Goal: Find contact information: Obtain details needed to contact an individual or organization

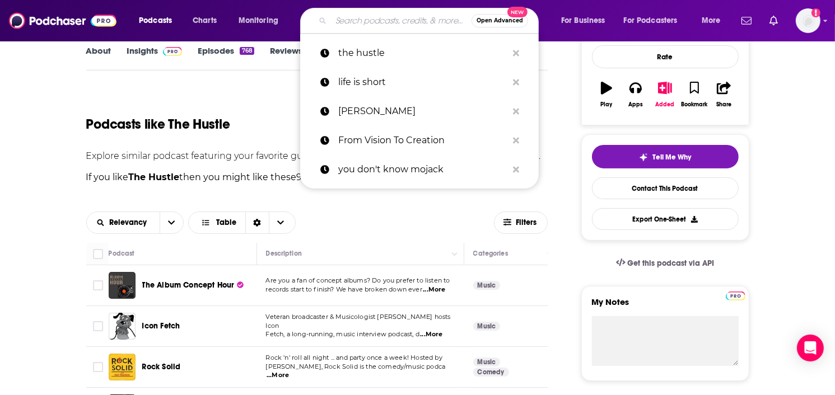
click at [349, 24] on input "Search podcasts, credits, & more..." at bounding box center [401, 21] width 141 height 18
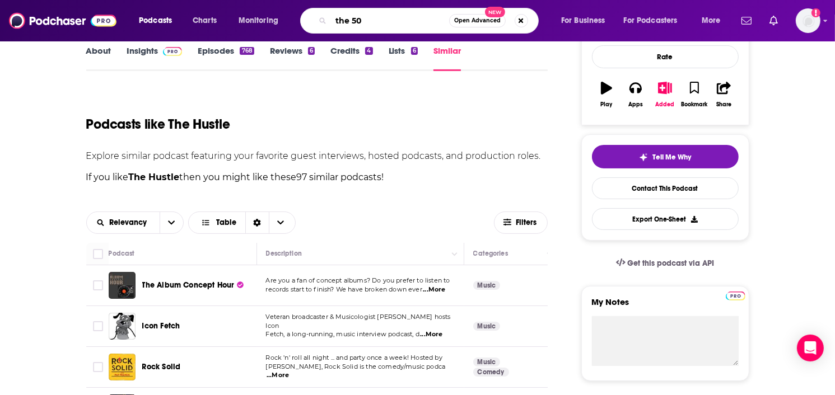
type input "the 500"
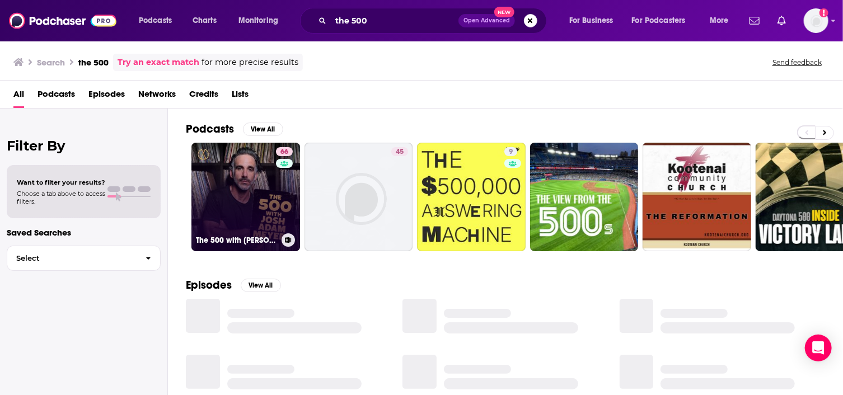
click at [261, 201] on link "66 The 500 with [PERSON_NAME] [PERSON_NAME]" at bounding box center [245, 197] width 109 height 109
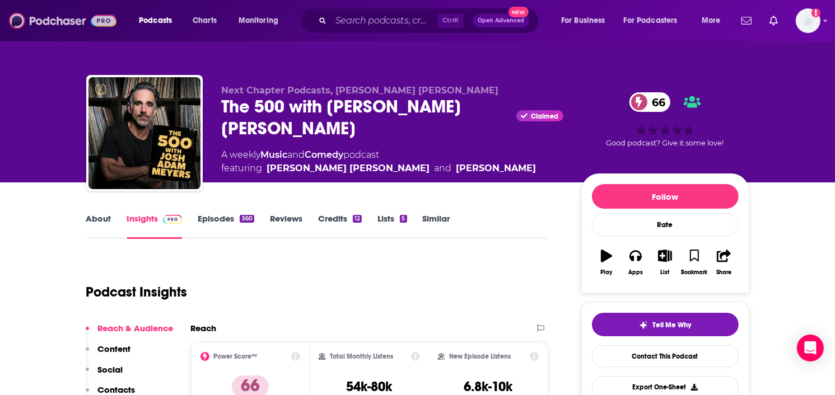
click at [72, 25] on img at bounding box center [62, 20] width 107 height 21
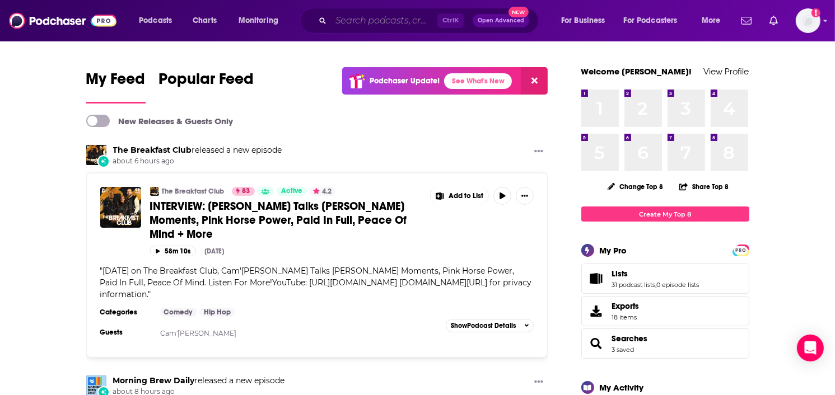
click at [391, 18] on input "Search podcasts, credits, & more..." at bounding box center [384, 21] width 106 height 18
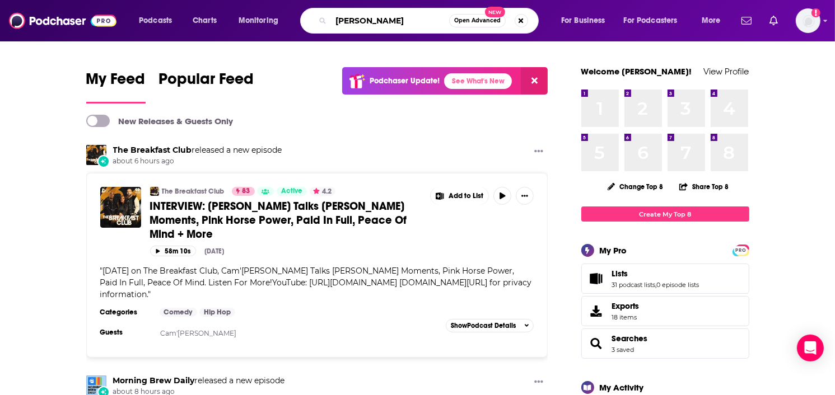
type input "[PERSON_NAME]"
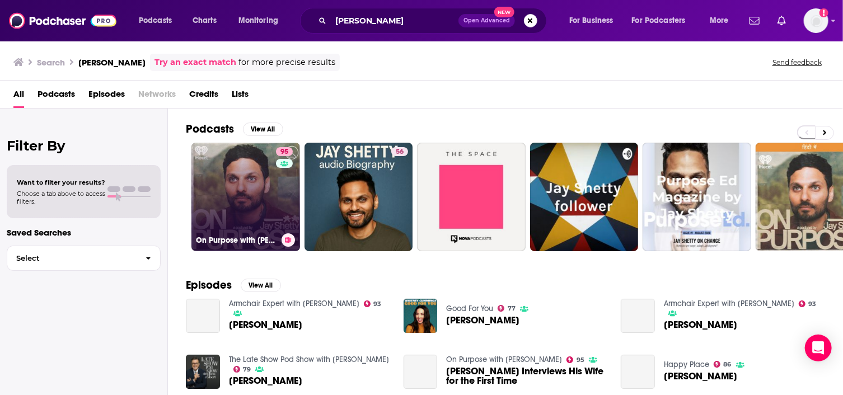
click at [271, 197] on link "95 On Purpose with [PERSON_NAME]" at bounding box center [245, 197] width 109 height 109
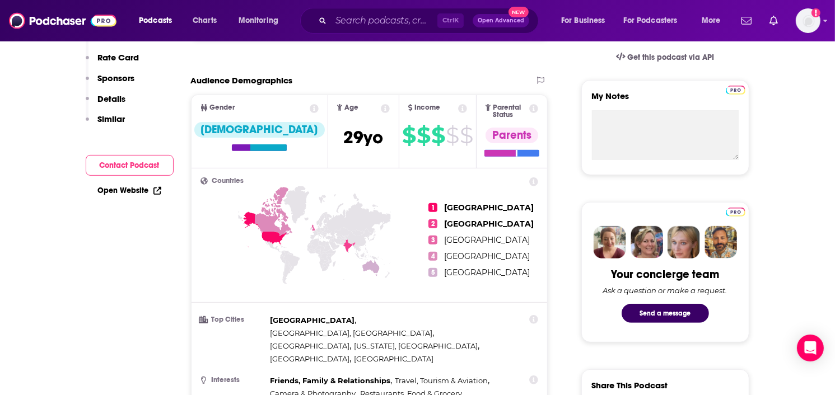
scroll to position [392, 0]
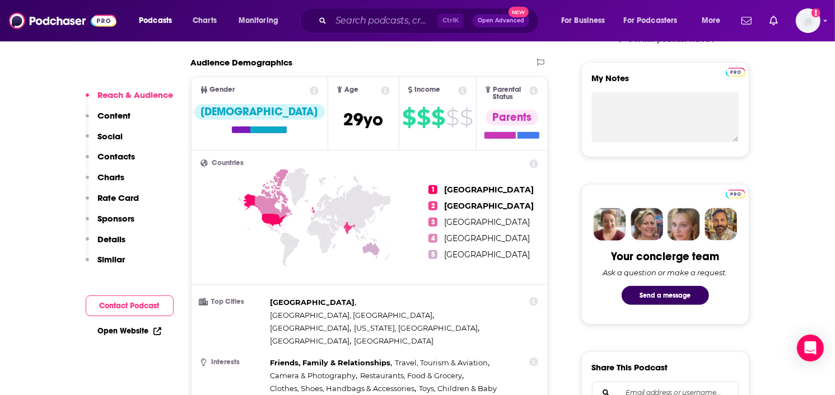
click at [133, 303] on button "Contact Podcast" at bounding box center [130, 306] width 88 height 21
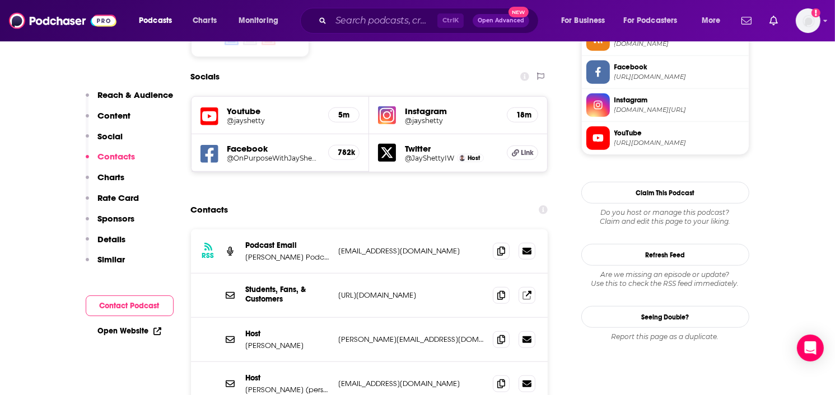
scroll to position [1017, 0]
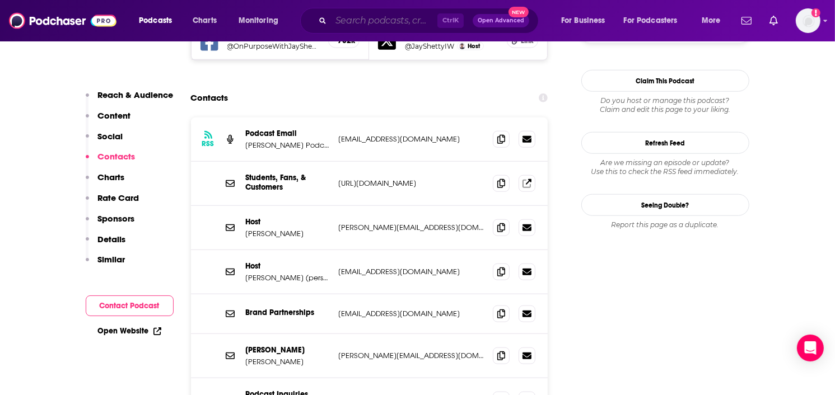
click at [353, 27] on input "Search podcasts, credits, & more..." at bounding box center [384, 21] width 106 height 18
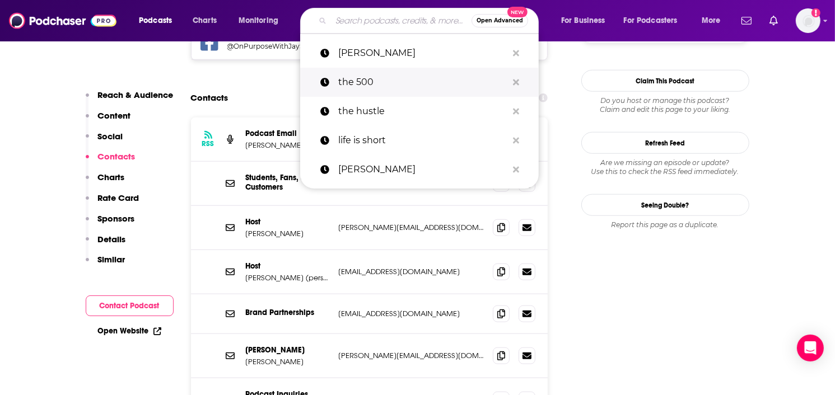
click at [364, 84] on p "the 500" at bounding box center [422, 82] width 169 height 29
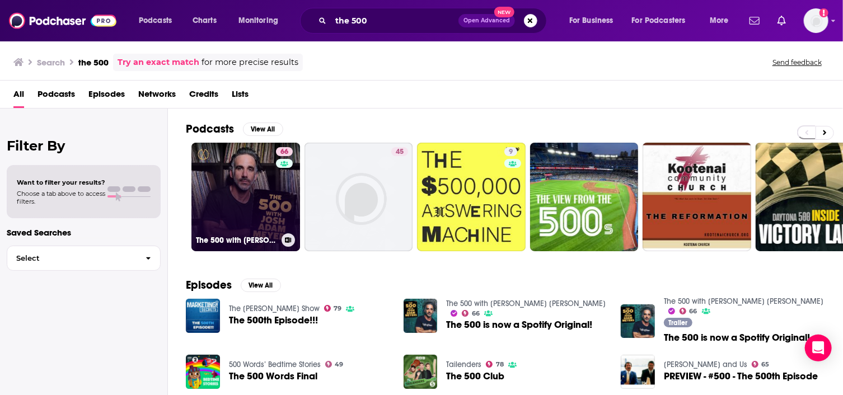
click at [242, 199] on link "66 The 500 with [PERSON_NAME] [PERSON_NAME]" at bounding box center [245, 197] width 109 height 109
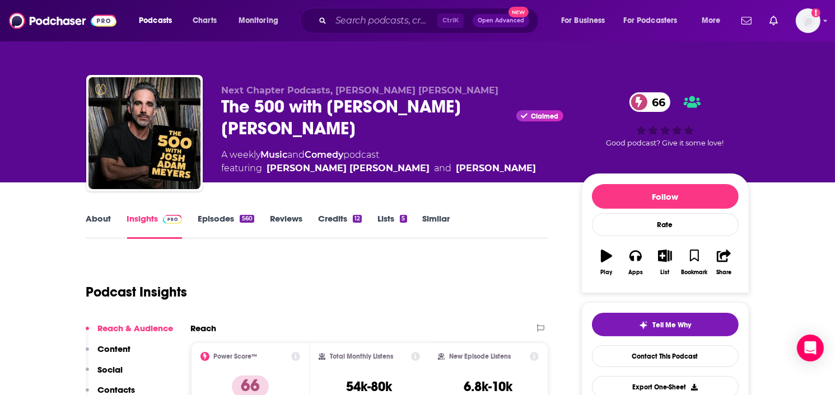
click at [97, 218] on link "About" at bounding box center [98, 226] width 25 height 26
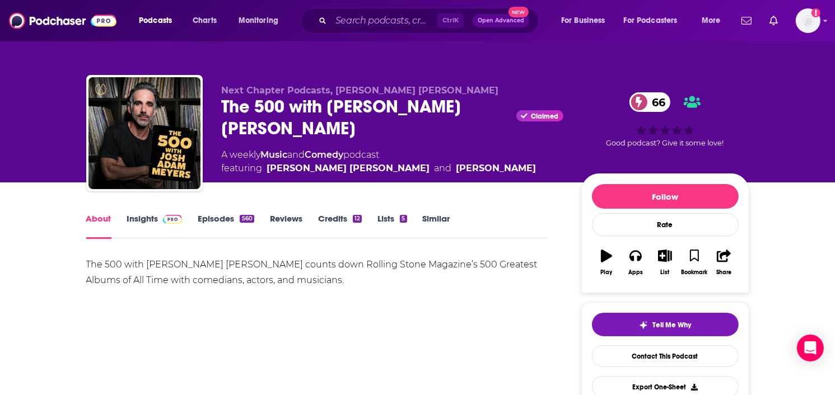
click at [149, 216] on link "Insights" at bounding box center [154, 226] width 55 height 26
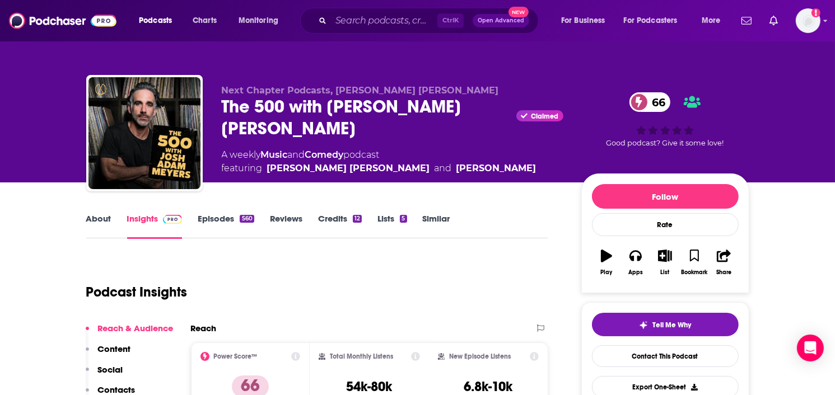
click at [234, 218] on link "Episodes 560" at bounding box center [226, 226] width 56 height 26
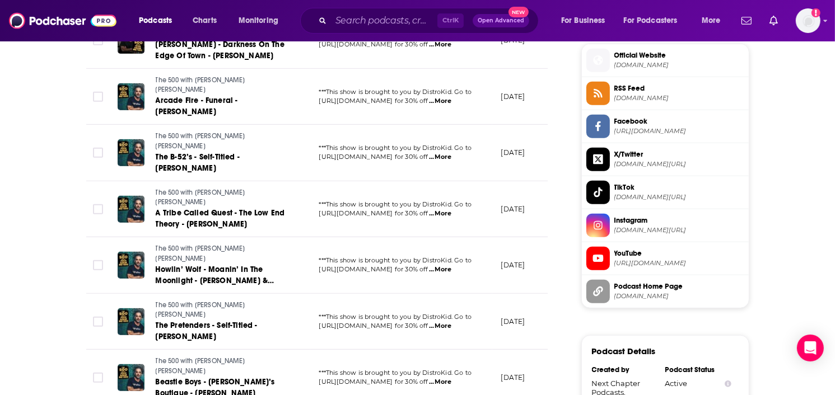
scroll to position [952, 0]
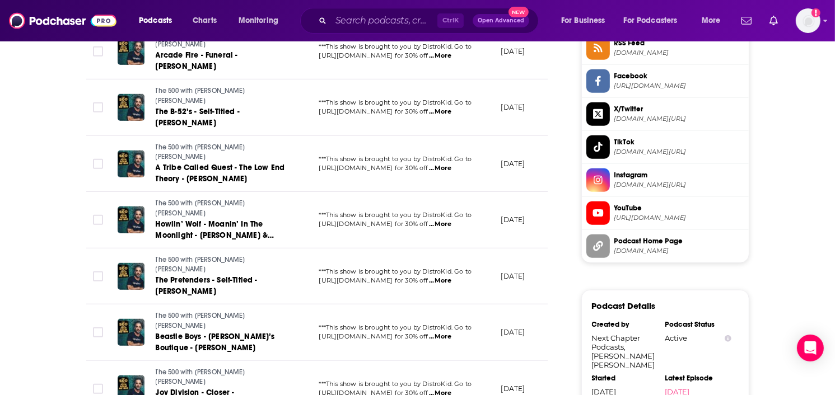
click at [23, 227] on div "About Insights Episodes 560 Reviews Credits 12 Lists 5 Similar Episodes of The …" at bounding box center [417, 15] width 835 height 1569
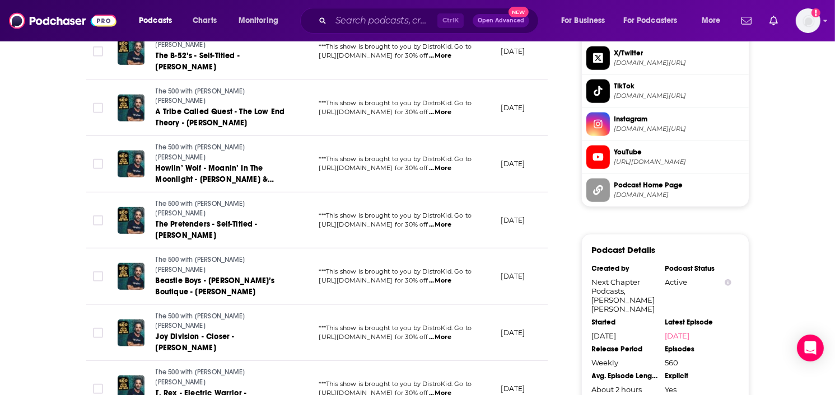
drag, startPoint x: 56, startPoint y: 182, endPoint x: 166, endPoint y: 182, distance: 110.3
click at [65, 22] on img at bounding box center [62, 20] width 107 height 21
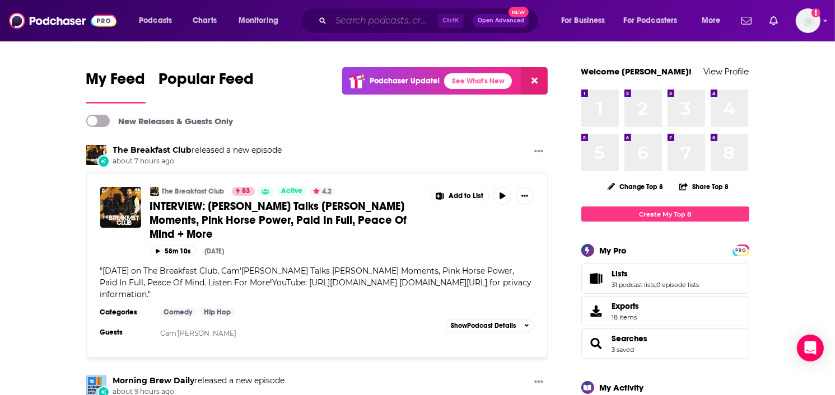
click at [380, 24] on input "Search podcasts, credits, & more..." at bounding box center [384, 21] width 106 height 18
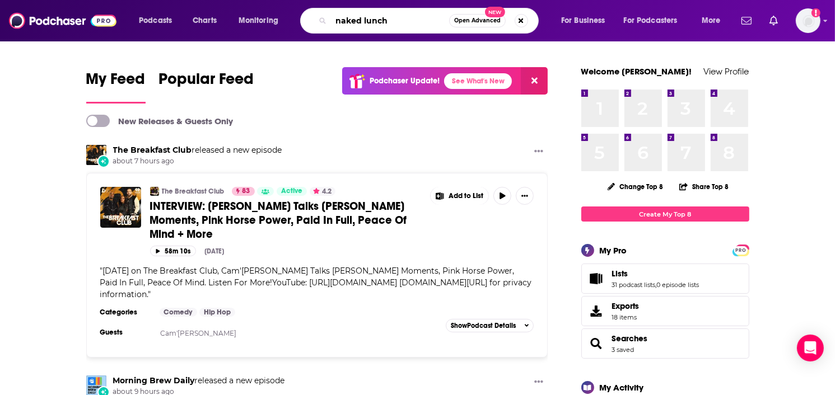
type input "naked lunch"
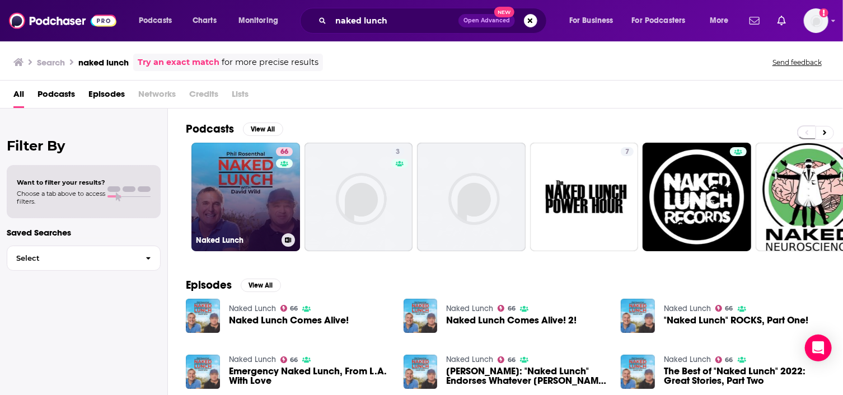
click at [238, 193] on link "66 Naked Lunch" at bounding box center [245, 197] width 109 height 109
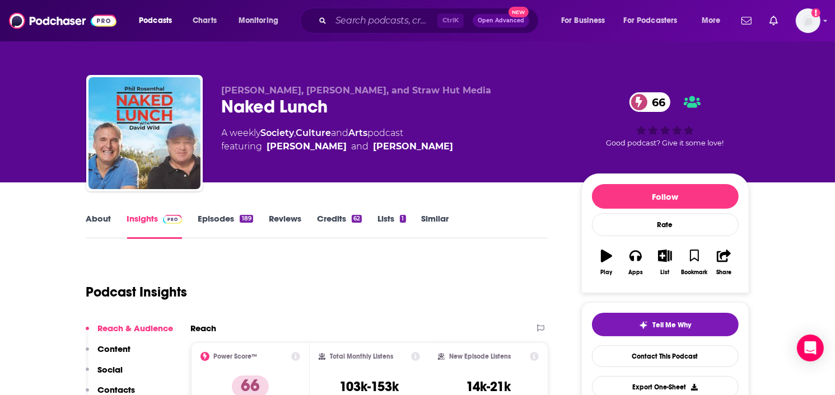
click at [104, 217] on link "About" at bounding box center [98, 226] width 25 height 26
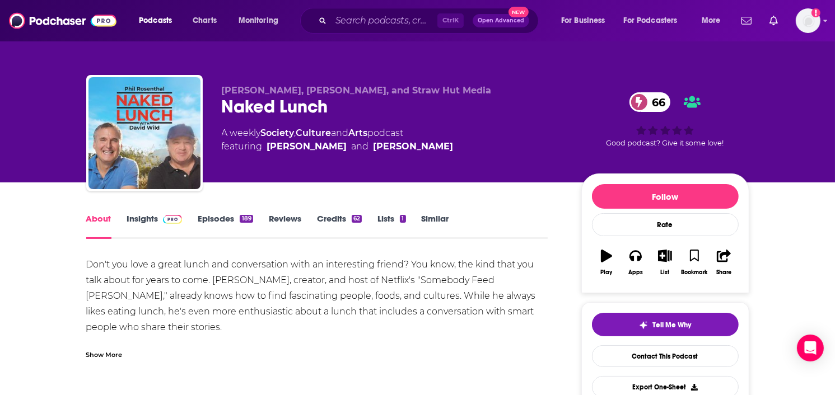
click at [221, 218] on link "Episodes 189" at bounding box center [225, 226] width 55 height 26
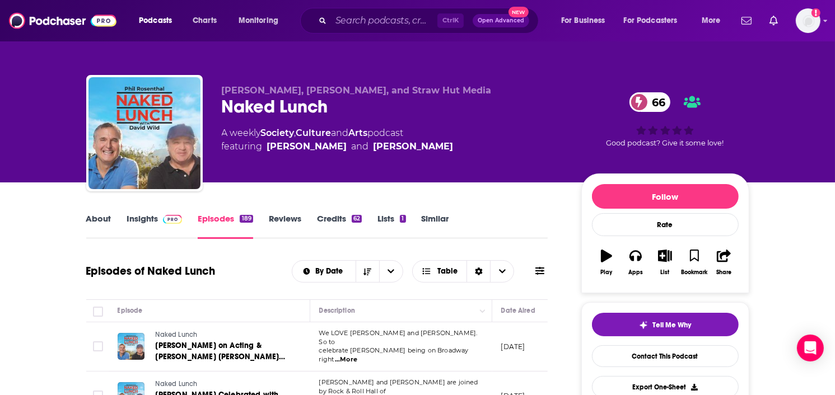
click at [141, 216] on link "Insights" at bounding box center [154, 226] width 55 height 26
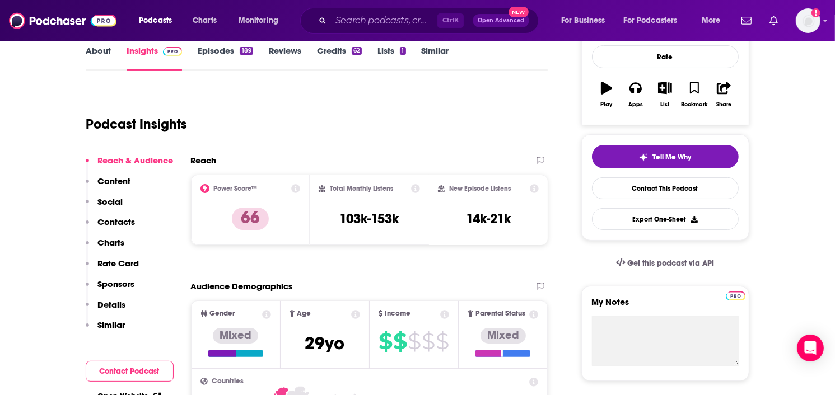
scroll to position [224, 0]
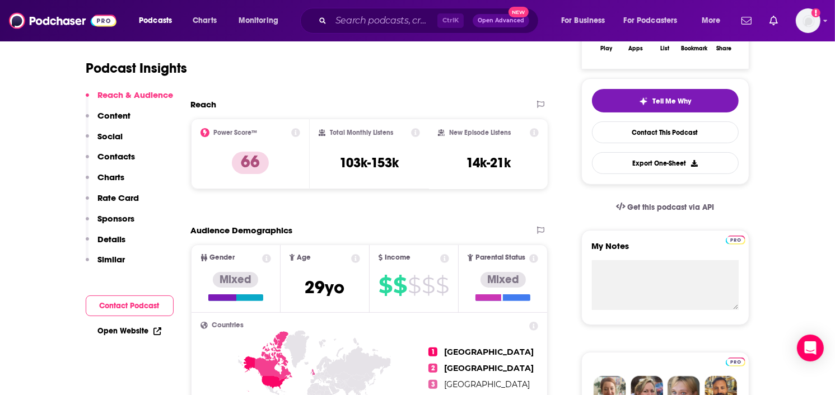
click at [125, 306] on button "Contact Podcast" at bounding box center [130, 306] width 88 height 21
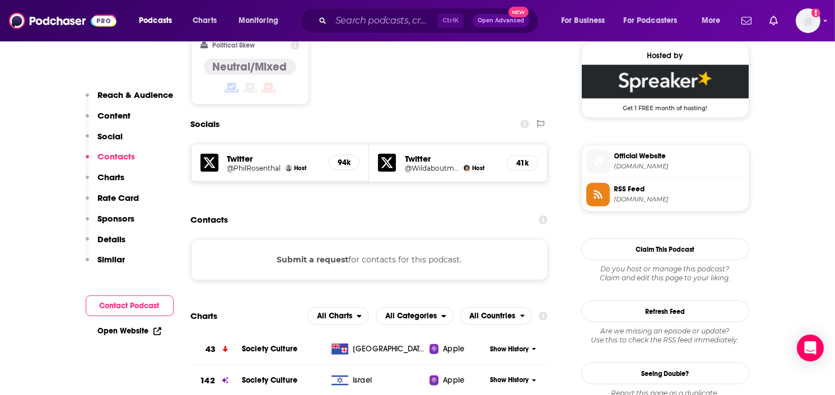
scroll to position [910, 0]
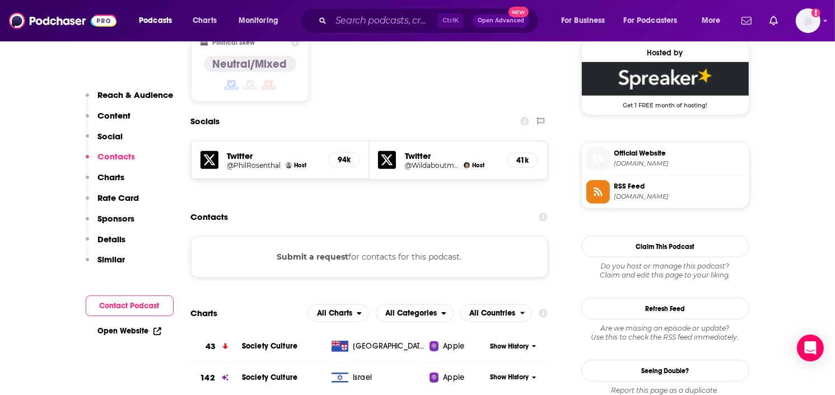
click at [329, 251] on button "Submit a request" at bounding box center [313, 257] width 72 height 12
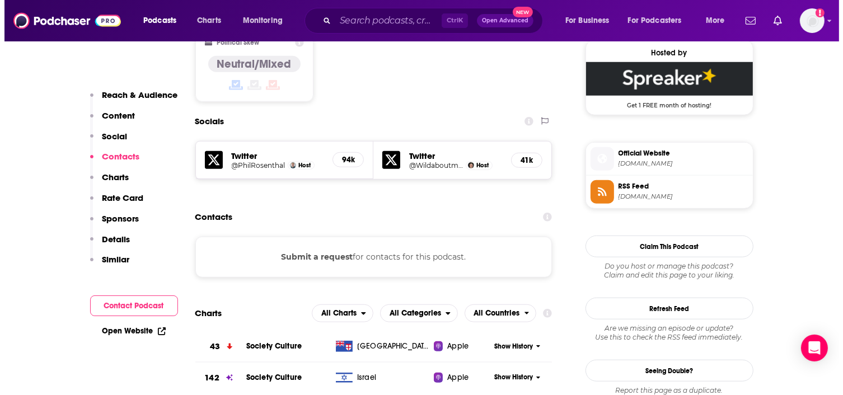
scroll to position [0, 0]
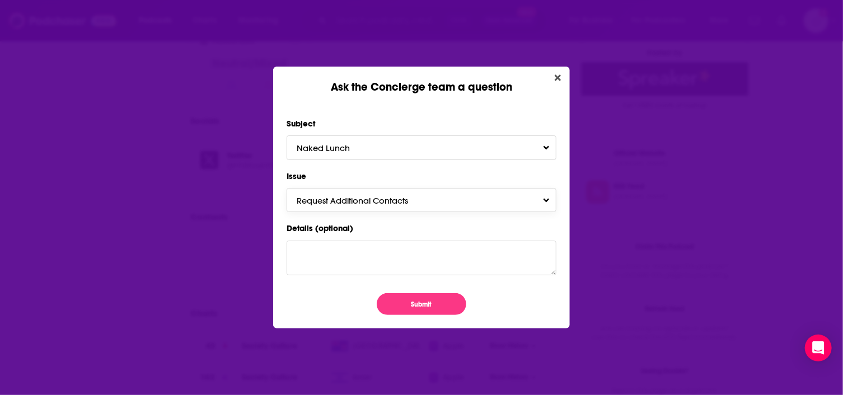
click at [331, 204] on span "Request Additional Contacts" at bounding box center [364, 200] width 134 height 11
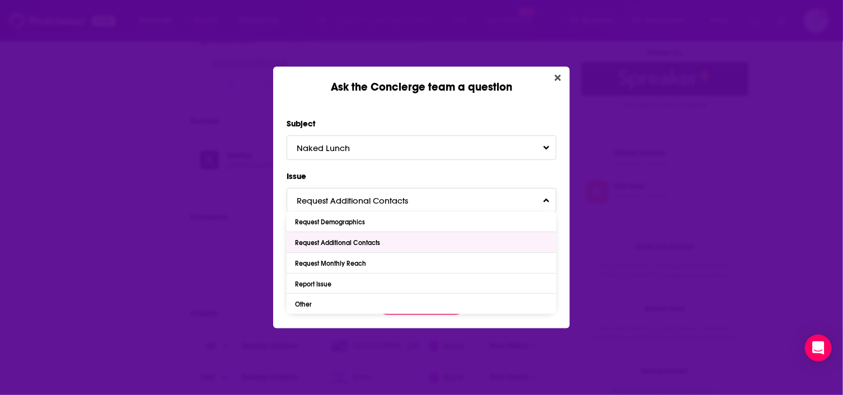
click at [330, 241] on div "Request Additional Contacts" at bounding box center [339, 243] width 88 height 8
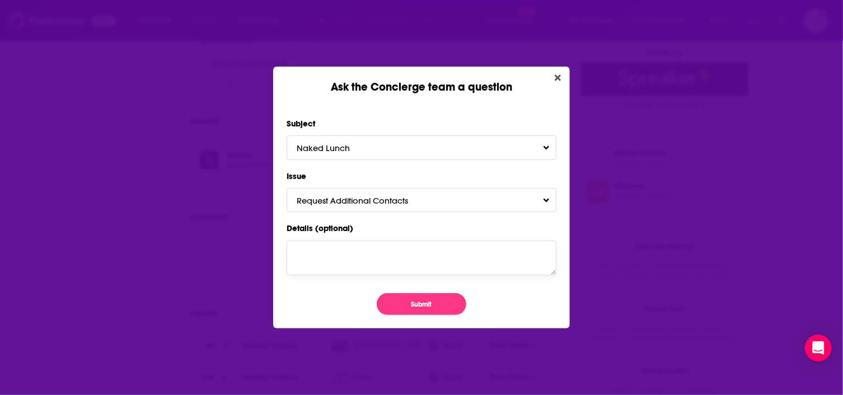
click at [326, 251] on textarea "Details (optional)" at bounding box center [422, 258] width 270 height 35
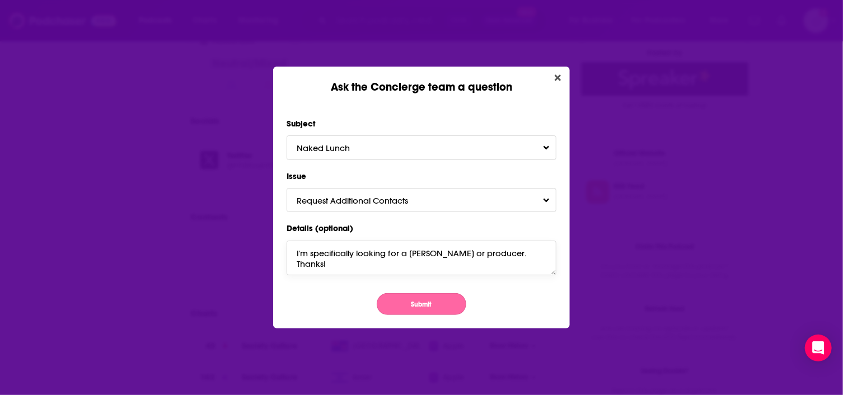
type textarea "I'm specifically looking for a [PERSON_NAME] or producer. Thanks!"
click at [424, 299] on button "Submit" at bounding box center [422, 304] width 90 height 22
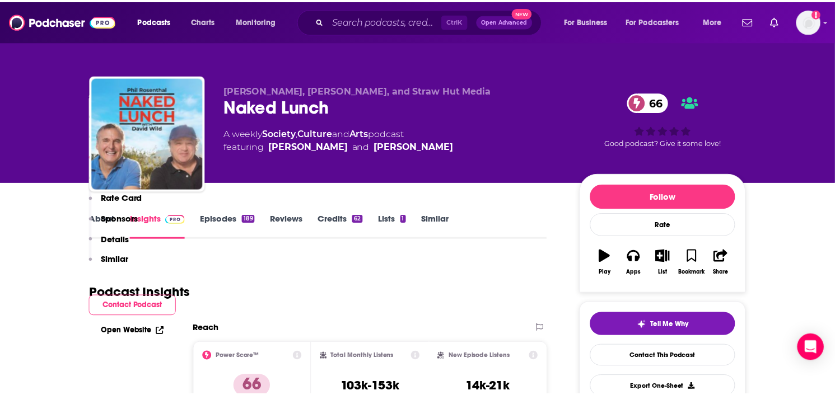
scroll to position [910, 0]
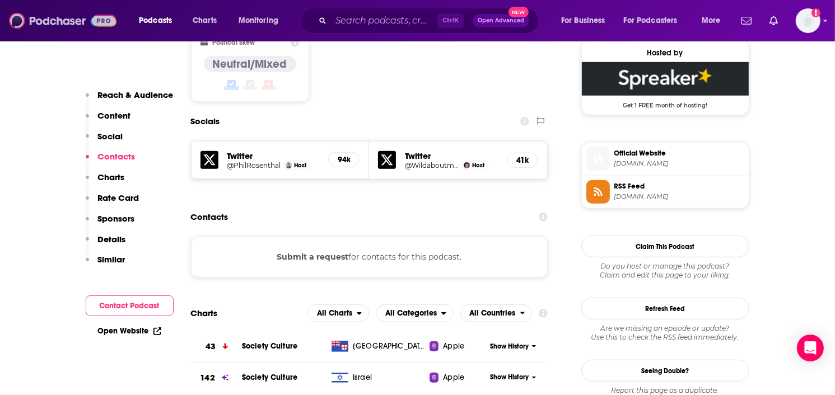
click at [57, 20] on img at bounding box center [62, 20] width 107 height 21
